Goal: Task Accomplishment & Management: Manage account settings

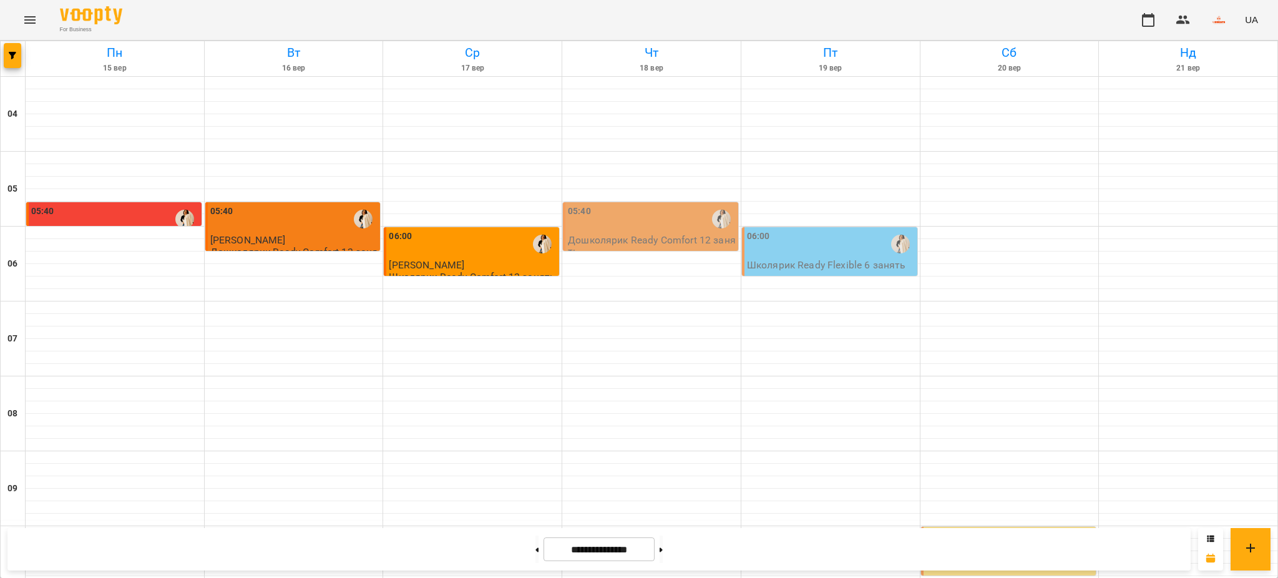
scroll to position [744, 0]
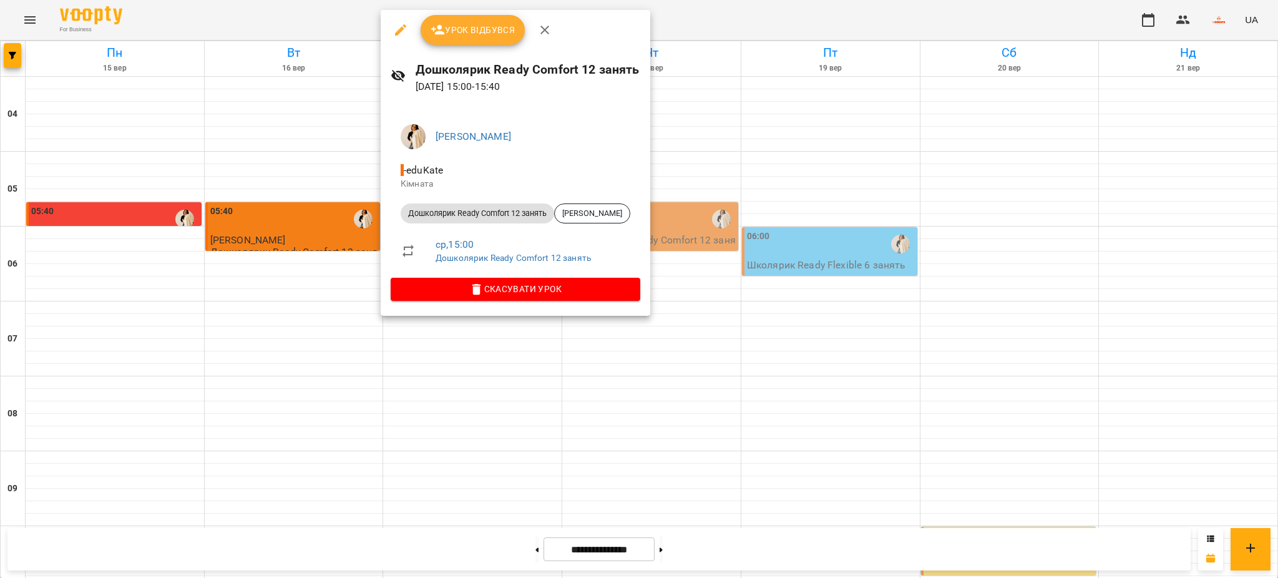
click at [452, 31] on span "Урок відбувся" at bounding box center [473, 29] width 85 height 15
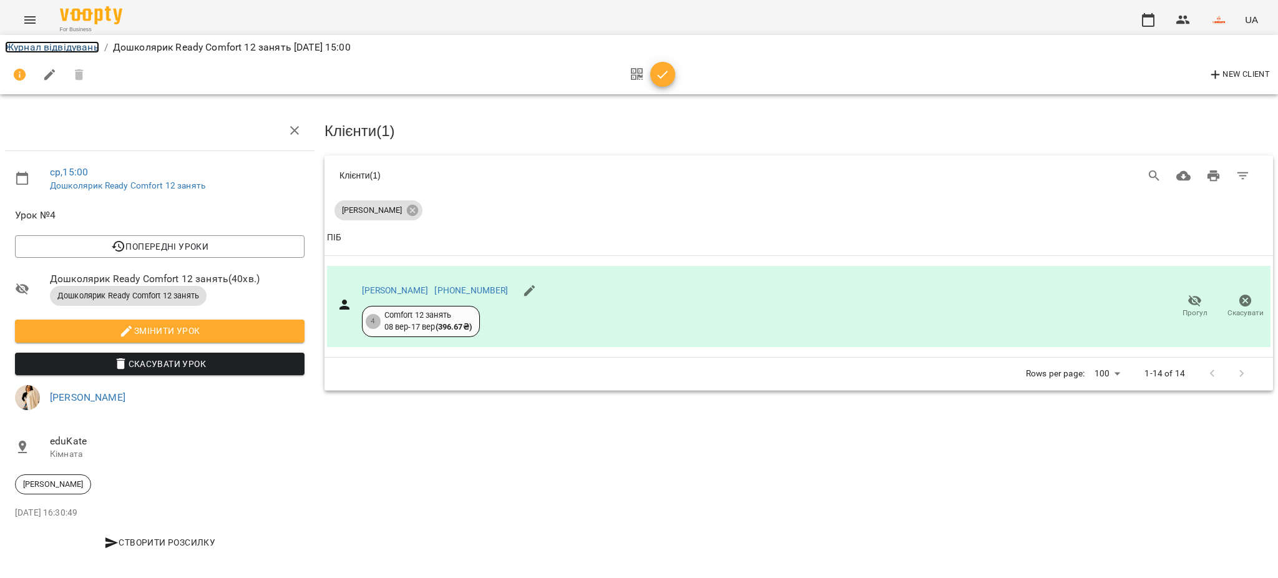
click at [72, 49] on link "Журнал відвідувань" at bounding box center [52, 47] width 94 height 12
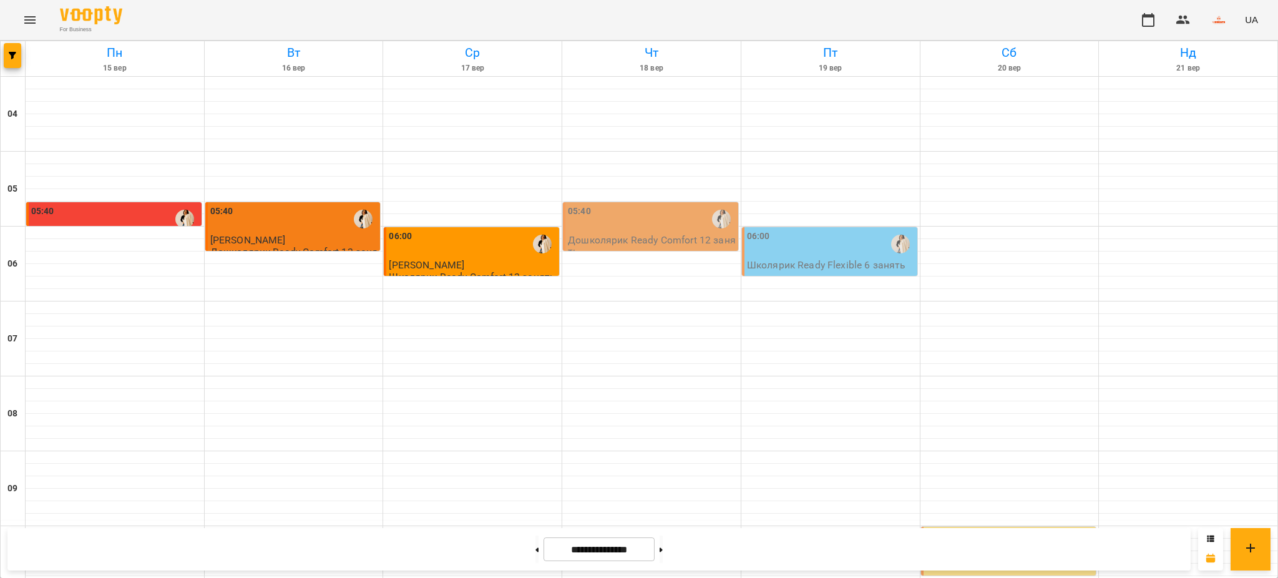
scroll to position [827, 0]
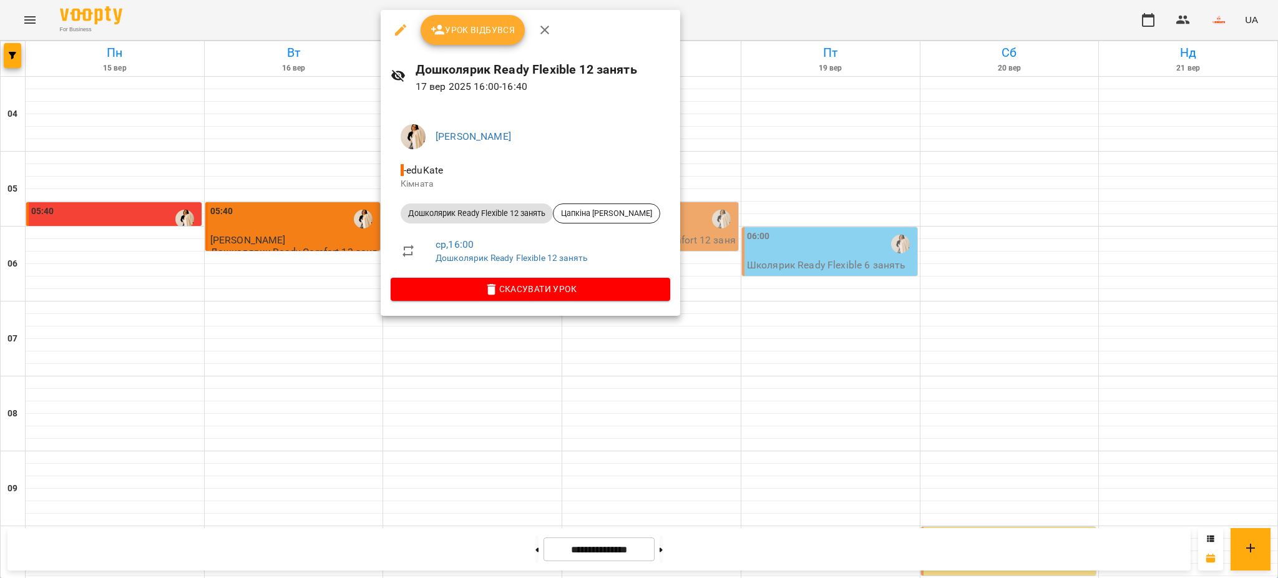
click at [445, 31] on span "Урок відбувся" at bounding box center [473, 29] width 85 height 15
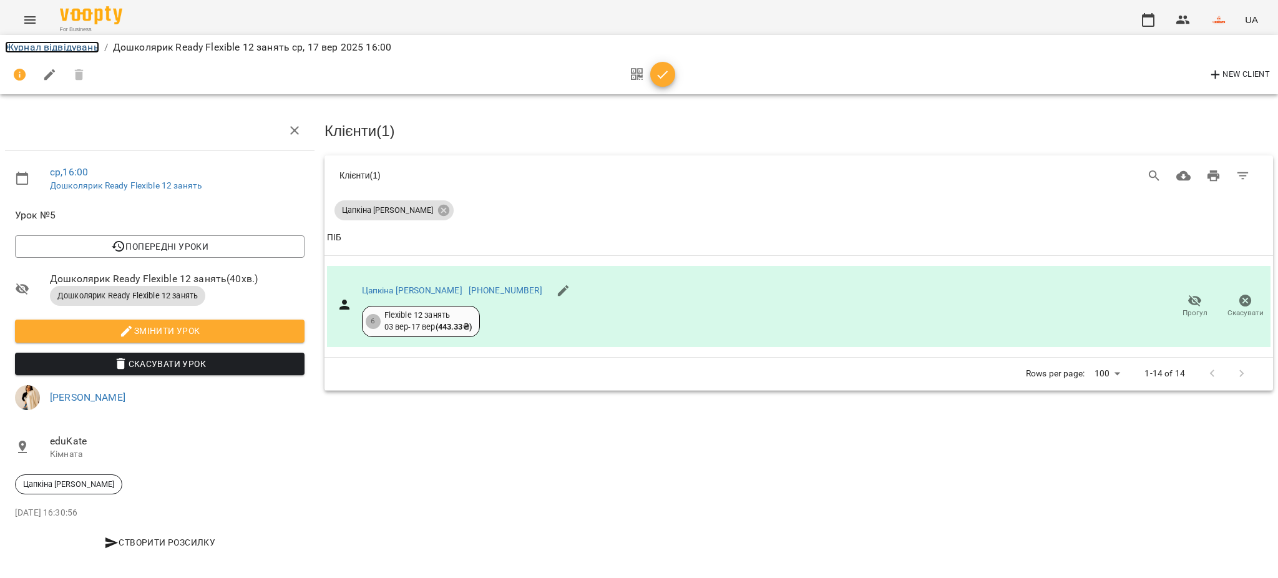
click at [74, 46] on link "Журнал відвідувань" at bounding box center [52, 47] width 94 height 12
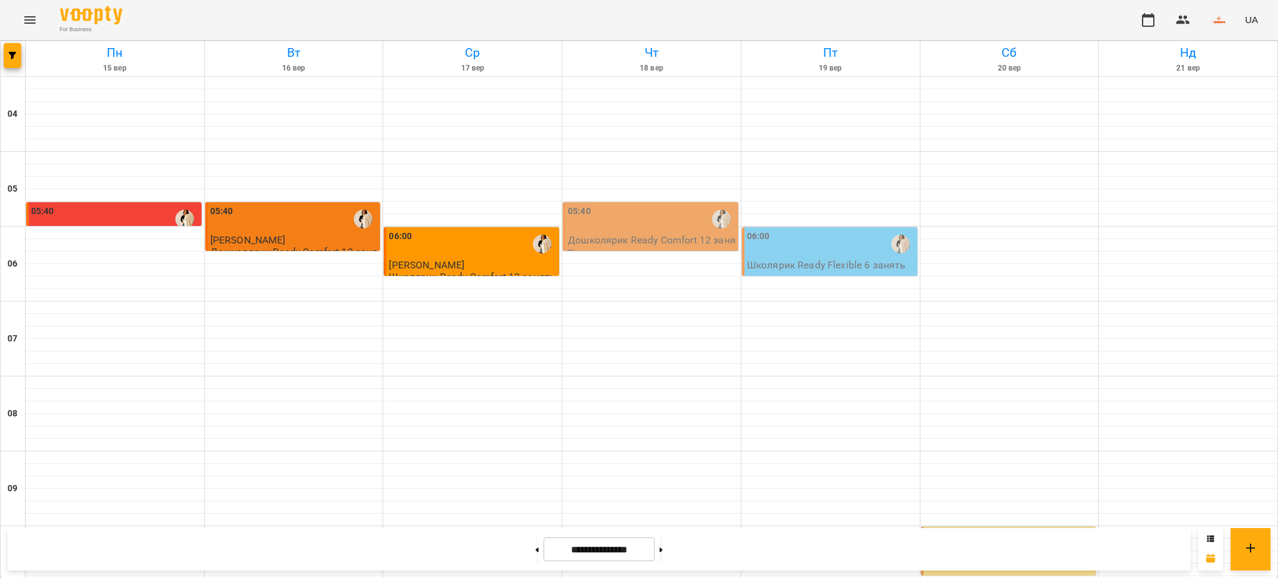
scroll to position [827, 0]
